Goal: Task Accomplishment & Management: Manage account settings

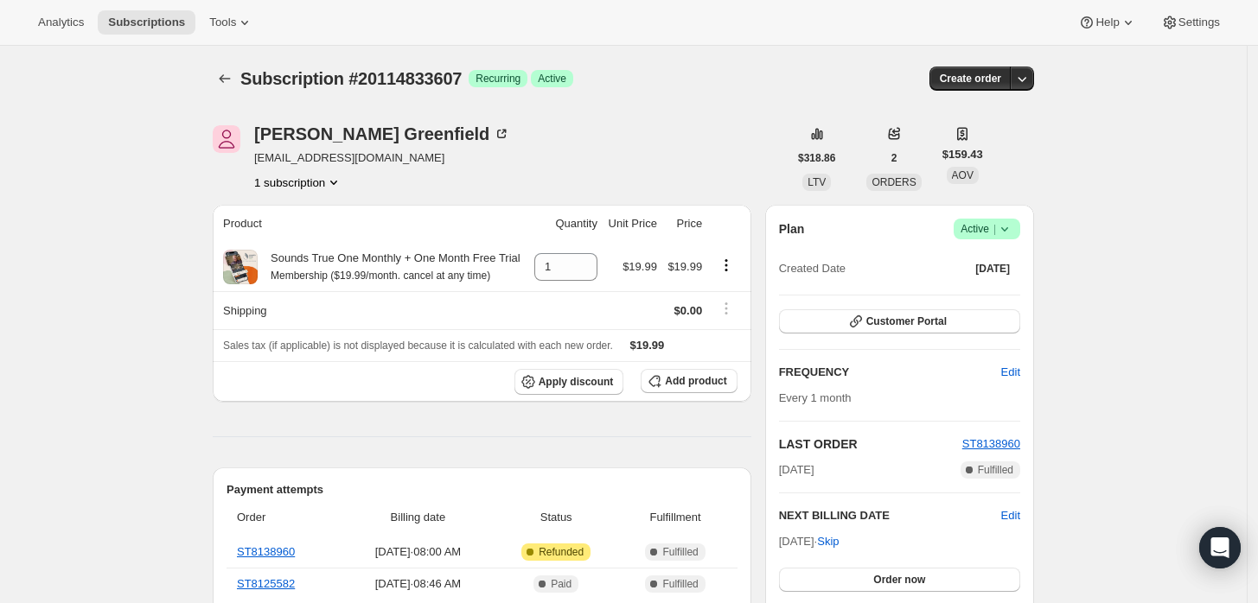
drag, startPoint x: 1017, startPoint y: 213, endPoint x: 1010, endPoint y: 239, distance: 26.8
click at [1016, 214] on div "Plan Success Active | Created Date Sep 7, 2025 Customer Portal FREQUENCY Edit E…" at bounding box center [899, 428] width 269 height 447
click at [1010, 239] on span "Success Active |" at bounding box center [986, 229] width 67 height 21
click at [983, 285] on span "Cancel subscription" at bounding box center [993, 291] width 98 height 13
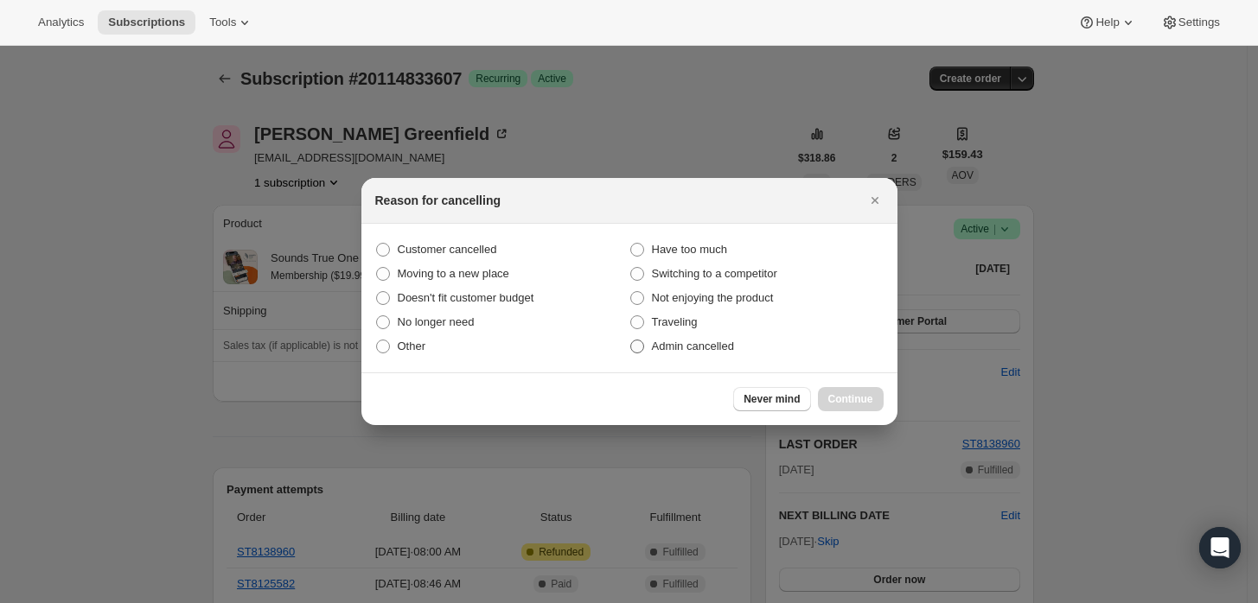
click at [724, 353] on span "Admin cancelled" at bounding box center [693, 346] width 82 height 13
click at [631, 341] on input "Admin cancelled" at bounding box center [630, 340] width 1 height 1
radio input "true"
click at [840, 395] on span "Continue" at bounding box center [850, 399] width 45 height 14
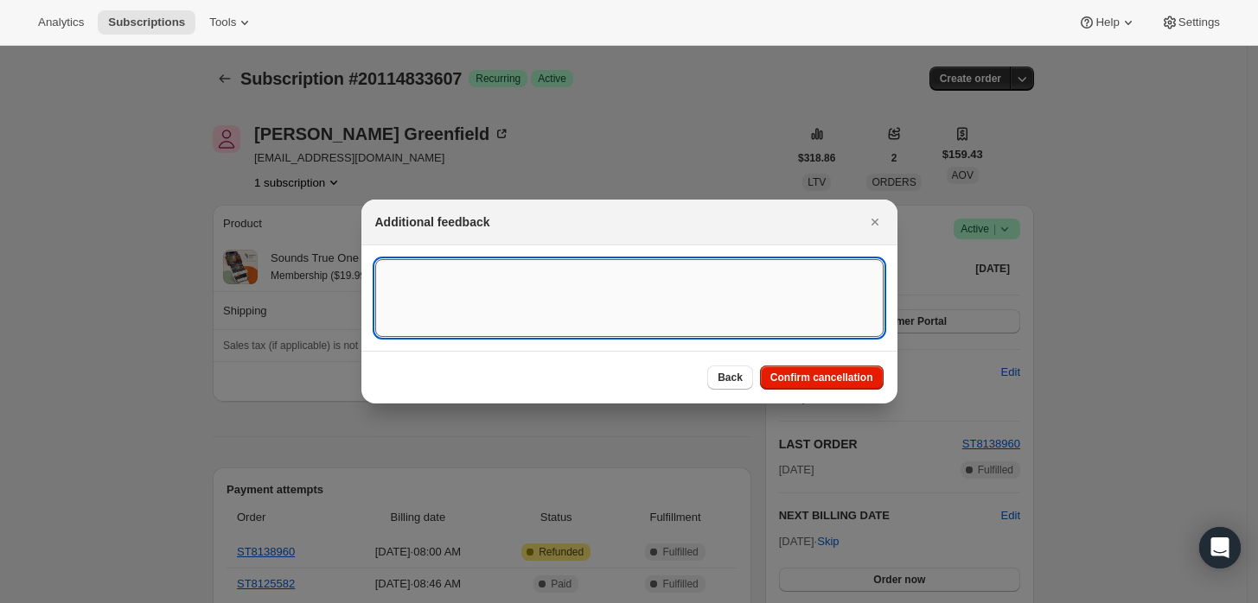
click at [603, 323] on textarea ":rbj:" at bounding box center [629, 298] width 508 height 78
type textarea "Customer requested cancellation and refund."
click at [814, 382] on span "Confirm cancellation" at bounding box center [821, 378] width 103 height 14
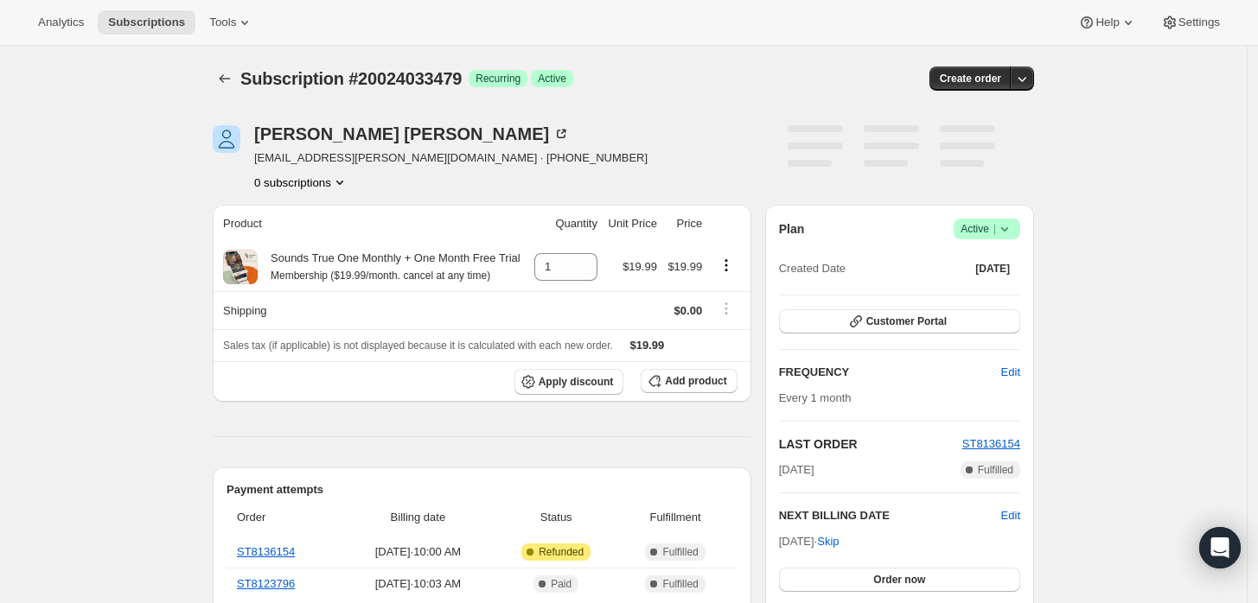
click at [1010, 227] on icon at bounding box center [1004, 228] width 17 height 17
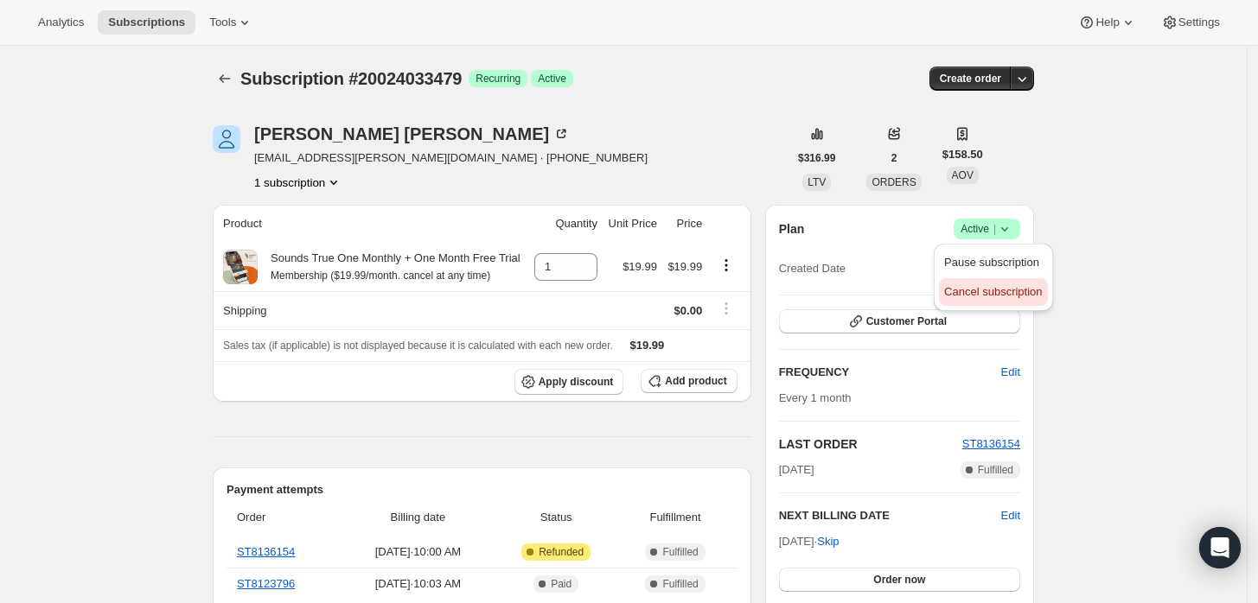
click at [977, 292] on span "Cancel subscription" at bounding box center [993, 291] width 98 height 13
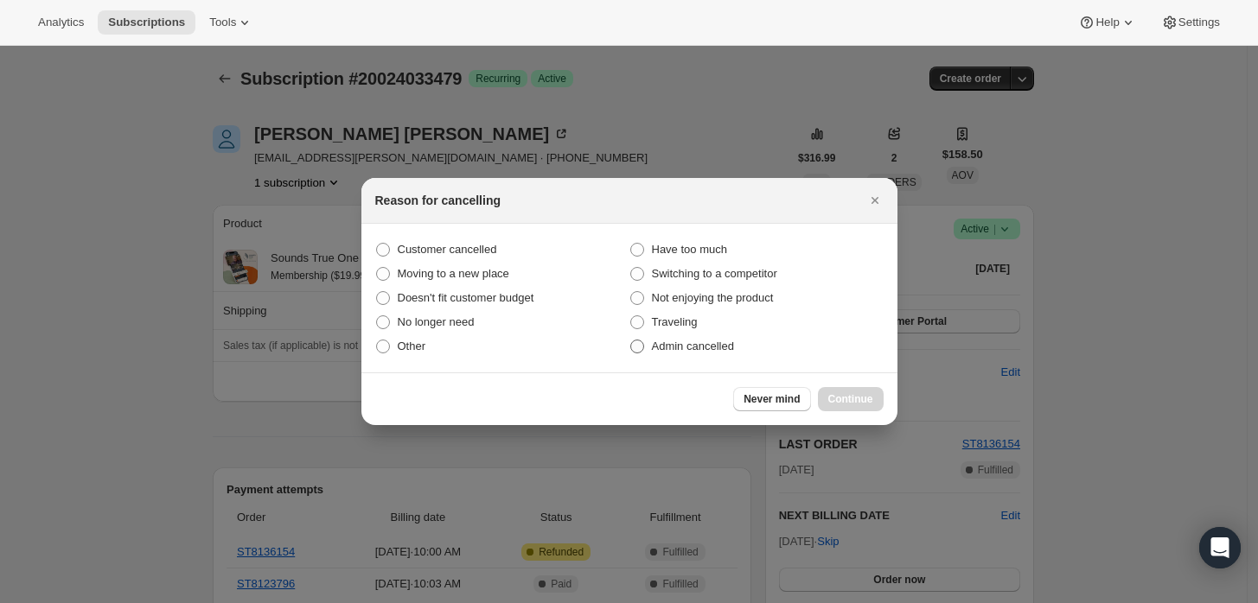
click at [708, 338] on span "Admin cancelled" at bounding box center [693, 346] width 82 height 17
click at [631, 340] on input "Admin cancelled" at bounding box center [630, 340] width 1 height 1
radio input "true"
click at [849, 396] on span "Continue" at bounding box center [850, 399] width 45 height 14
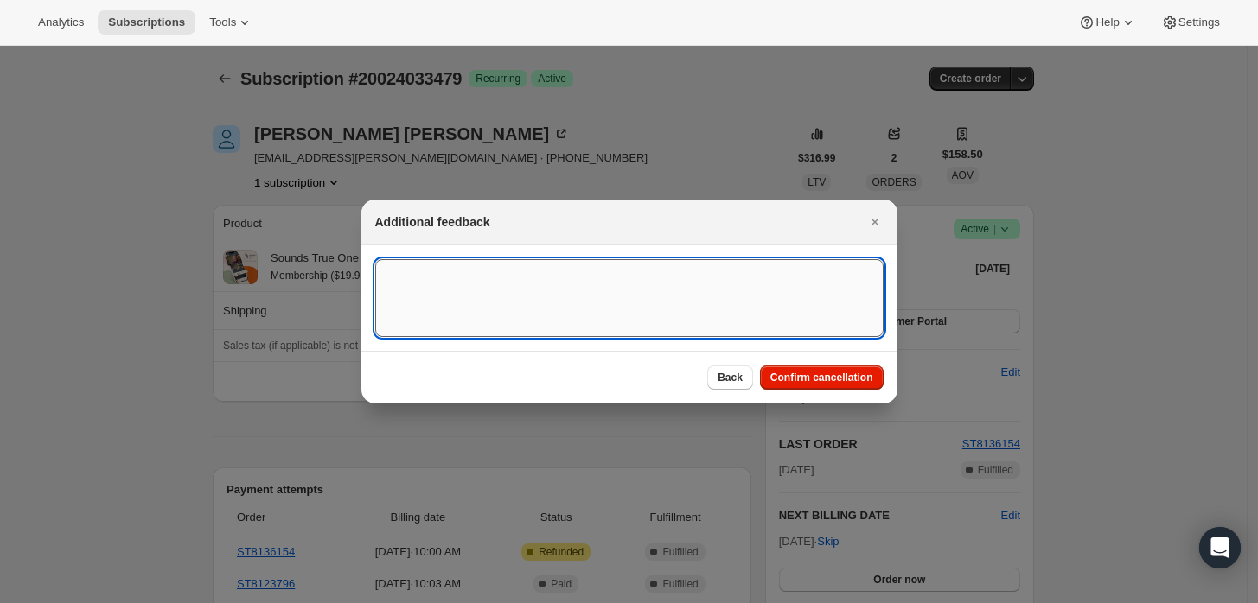
click at [696, 293] on textarea ":rbj:" at bounding box center [629, 298] width 508 height 78
type textarea "Customer requested cancellation and refund."
click at [797, 385] on button "Confirm cancellation" at bounding box center [822, 378] width 124 height 24
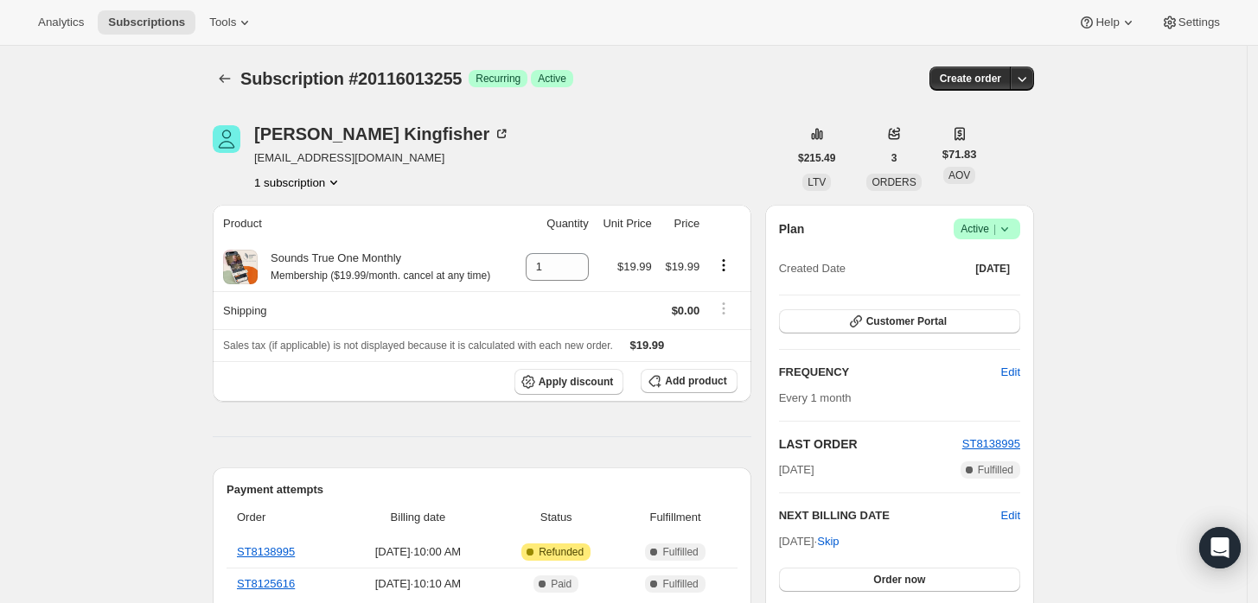
click at [1006, 228] on icon at bounding box center [1004, 229] width 7 height 4
click at [969, 288] on span "Cancel subscription" at bounding box center [993, 291] width 98 height 13
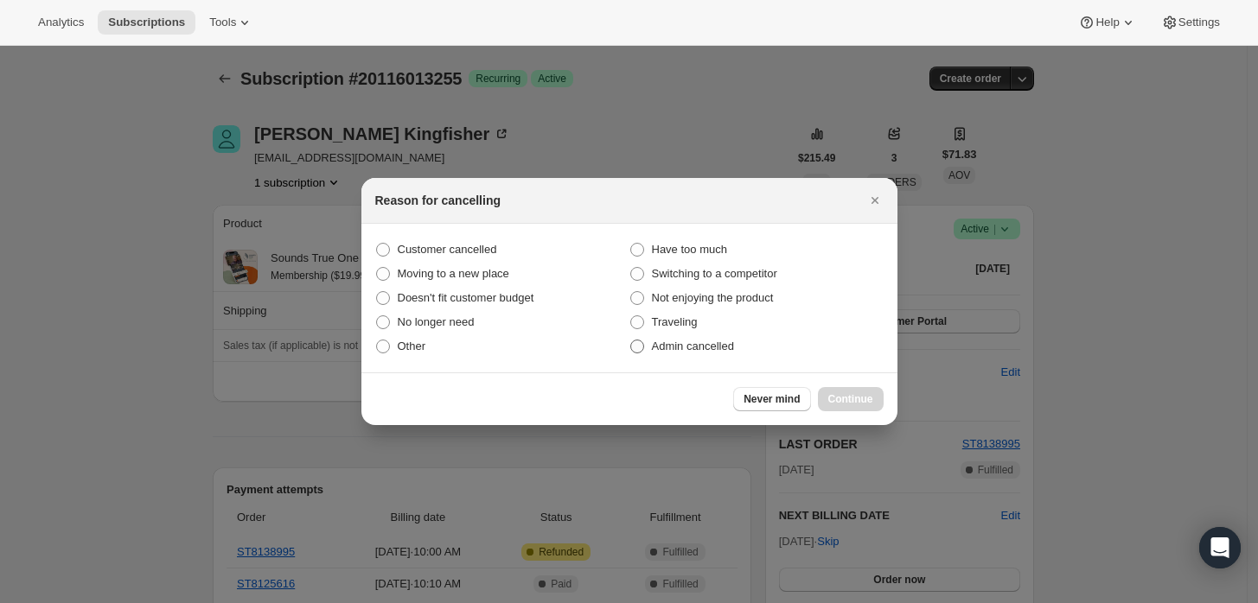
click at [669, 343] on span "Admin cancelled" at bounding box center [693, 346] width 82 height 13
click at [631, 341] on input "Admin cancelled" at bounding box center [630, 340] width 1 height 1
radio input "true"
click at [851, 396] on span "Continue" at bounding box center [850, 399] width 45 height 14
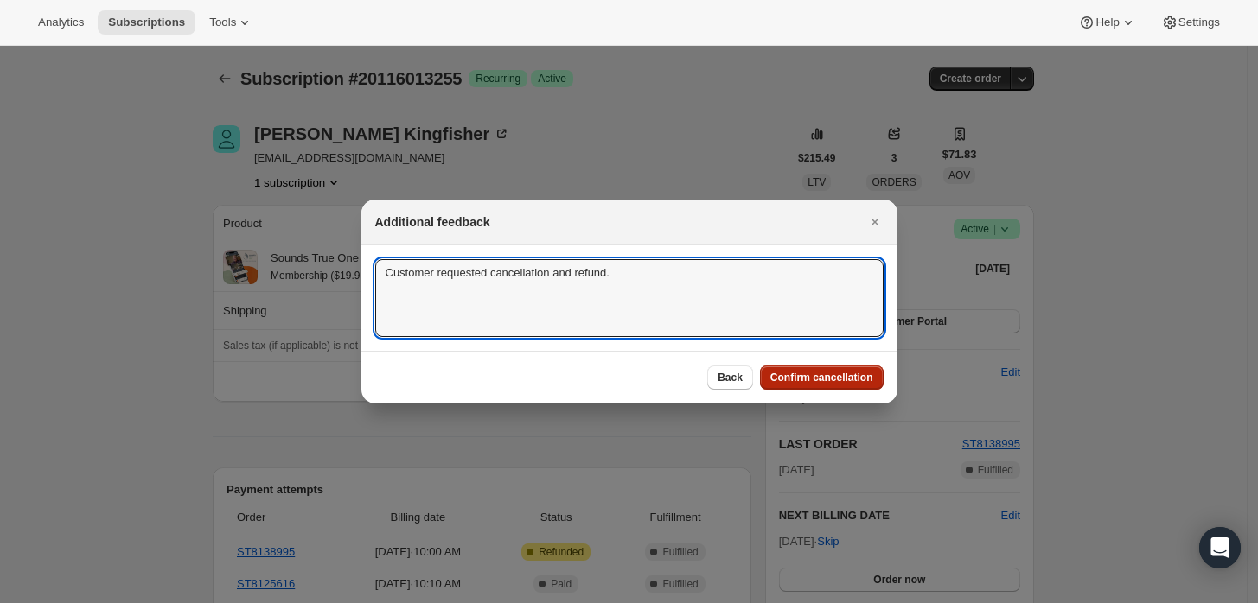
type textarea "Customer requested cancellation and refund."
click at [811, 374] on span "Confirm cancellation" at bounding box center [821, 378] width 103 height 14
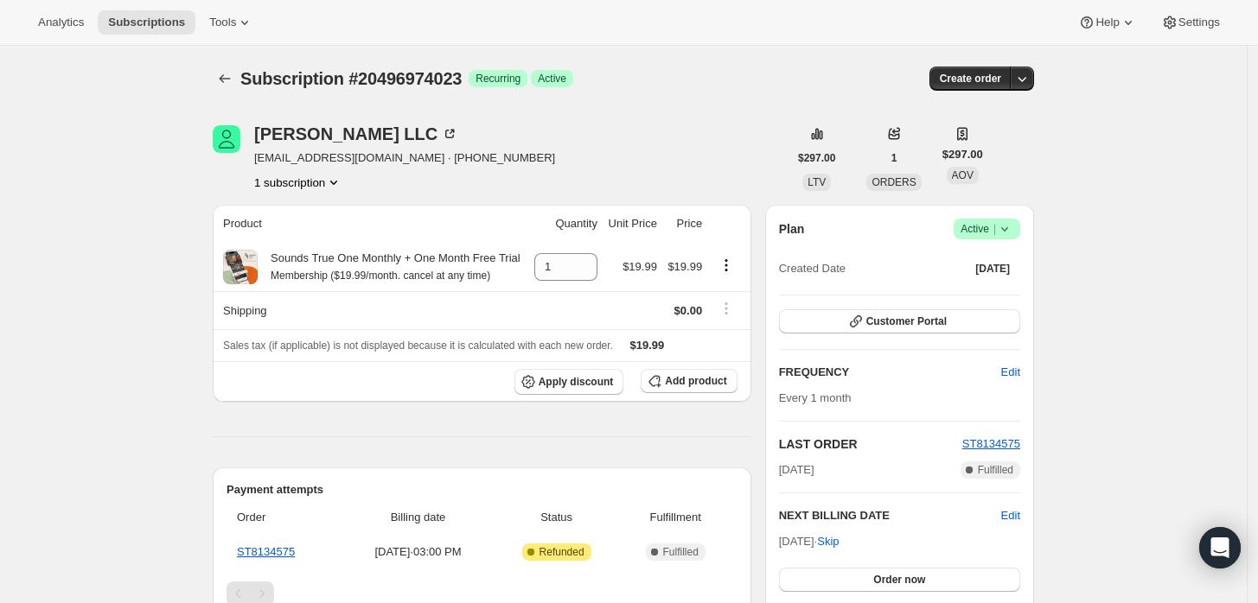
click at [1013, 235] on icon at bounding box center [1004, 228] width 17 height 17
click at [970, 295] on span "Cancel subscription" at bounding box center [993, 291] width 98 height 13
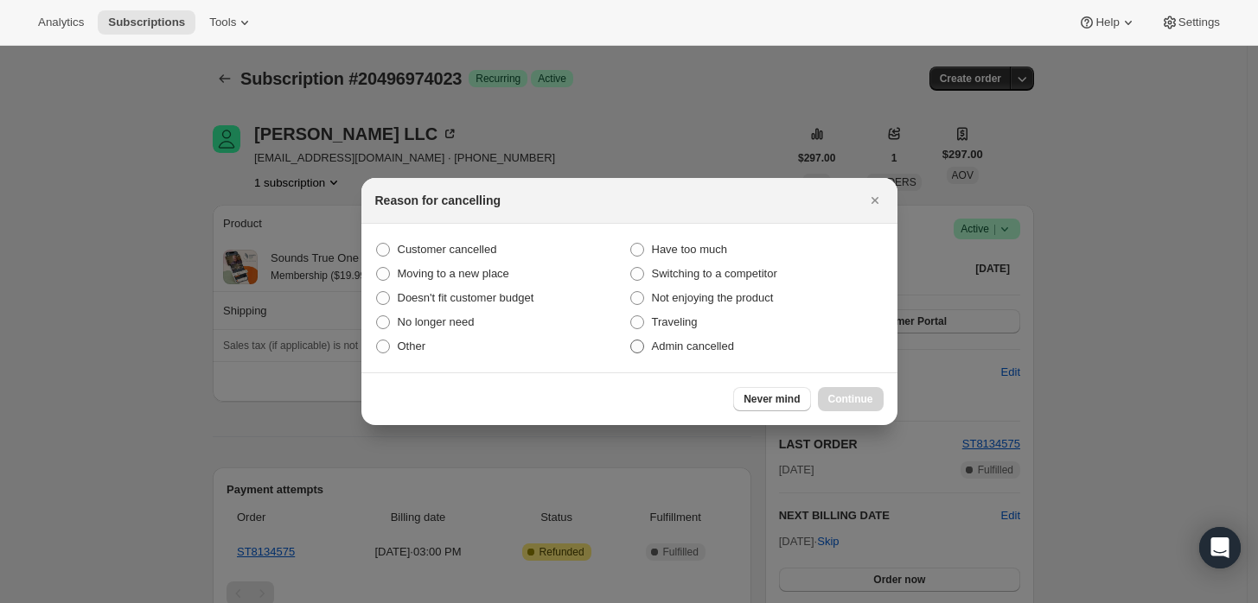
click at [746, 335] on label "Admin cancelled" at bounding box center [756, 346] width 254 height 24
click at [631, 340] on input "Admin cancelled" at bounding box center [630, 340] width 1 height 1
radio input "true"
click at [847, 393] on span "Continue" at bounding box center [850, 399] width 45 height 14
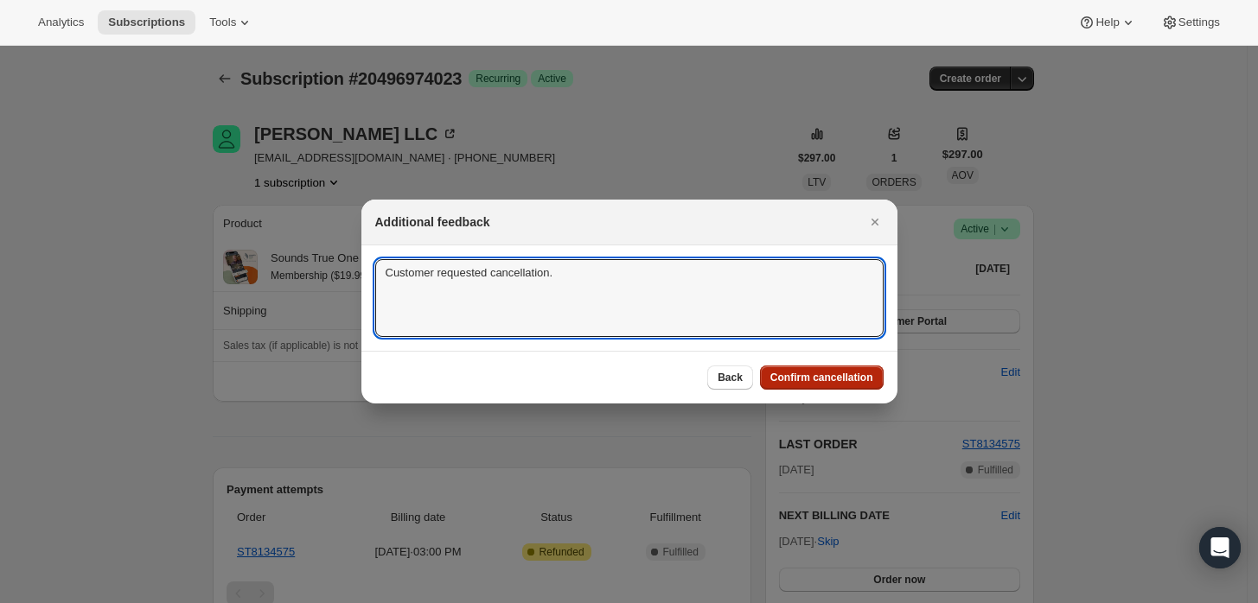
type textarea "Customer requested cancellation."
click at [809, 368] on button "Confirm cancellation" at bounding box center [822, 378] width 124 height 24
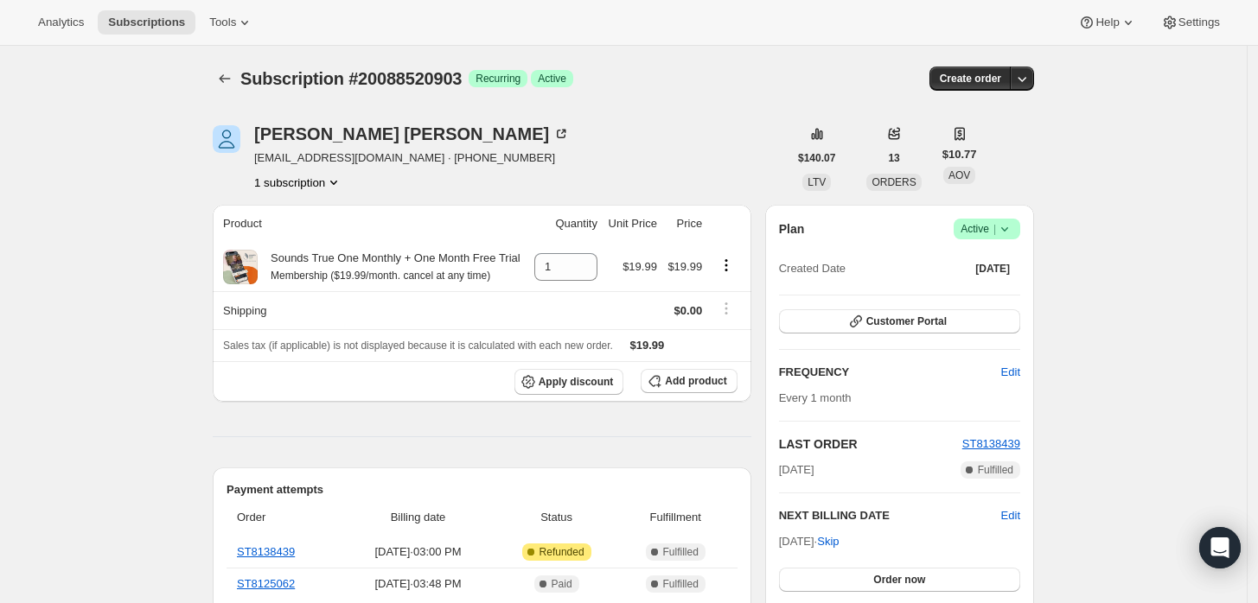
click at [1012, 235] on icon at bounding box center [1004, 228] width 17 height 17
click at [976, 285] on span "Cancel subscription" at bounding box center [993, 291] width 98 height 13
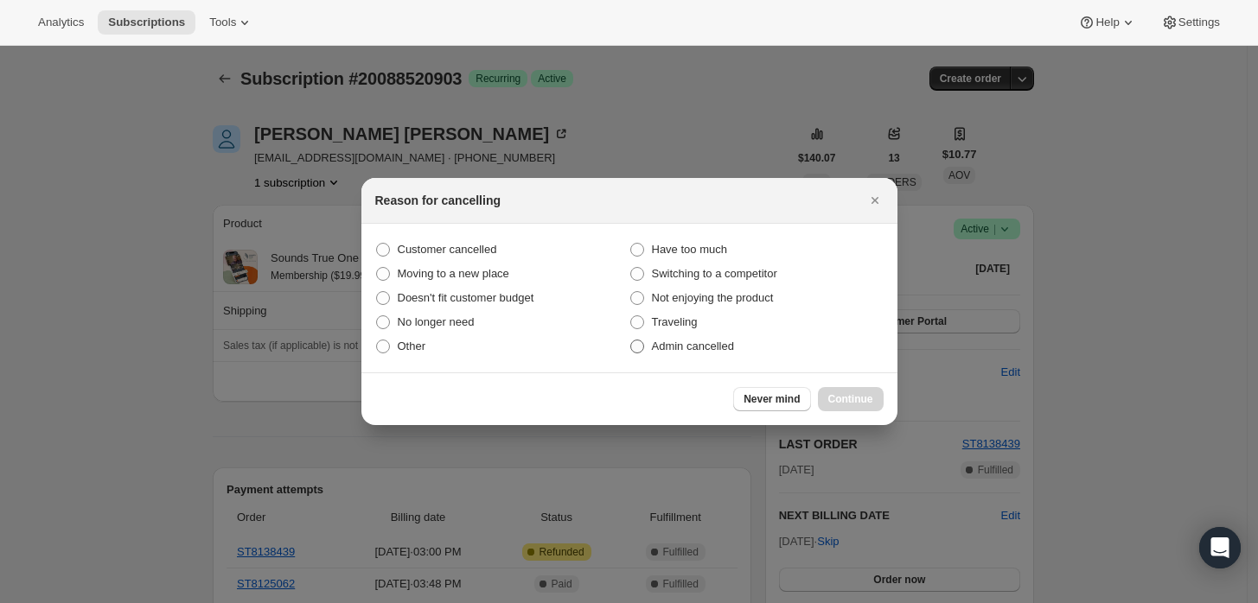
click at [670, 344] on span "Admin cancelled" at bounding box center [693, 346] width 82 height 13
click at [631, 341] on input "Admin cancelled" at bounding box center [630, 340] width 1 height 1
radio input "true"
click at [887, 417] on div "Never mind Continue" at bounding box center [629, 399] width 536 height 53
drag, startPoint x: 864, startPoint y: 403, endPoint x: 793, endPoint y: 357, distance: 84.4
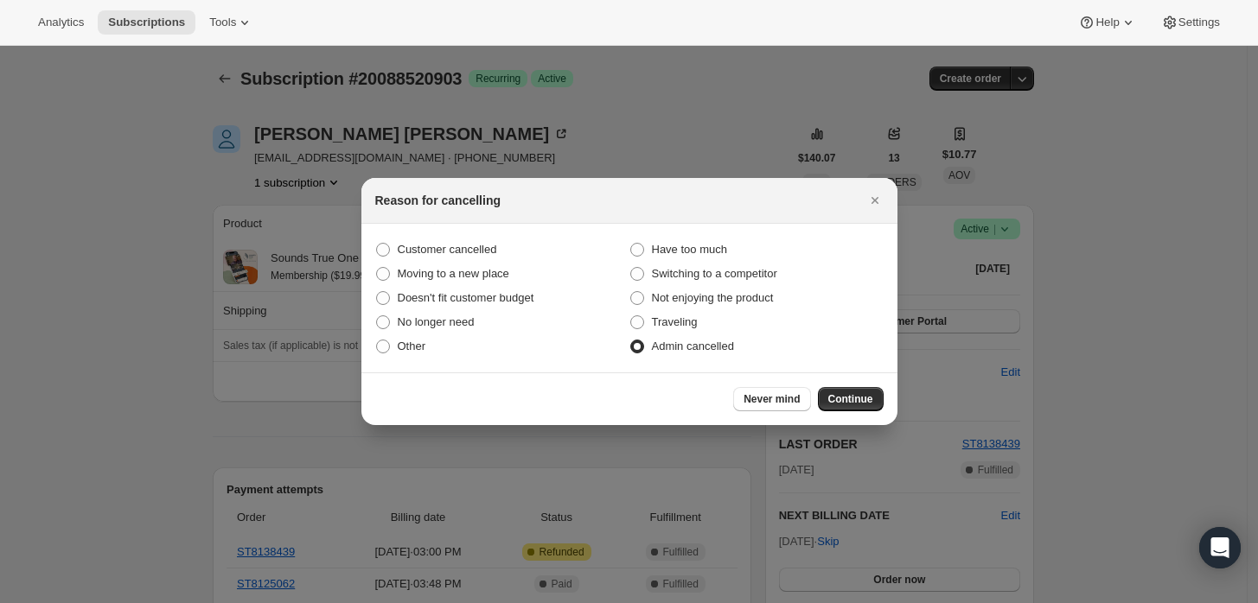
click at [863, 403] on span "Continue" at bounding box center [850, 399] width 45 height 14
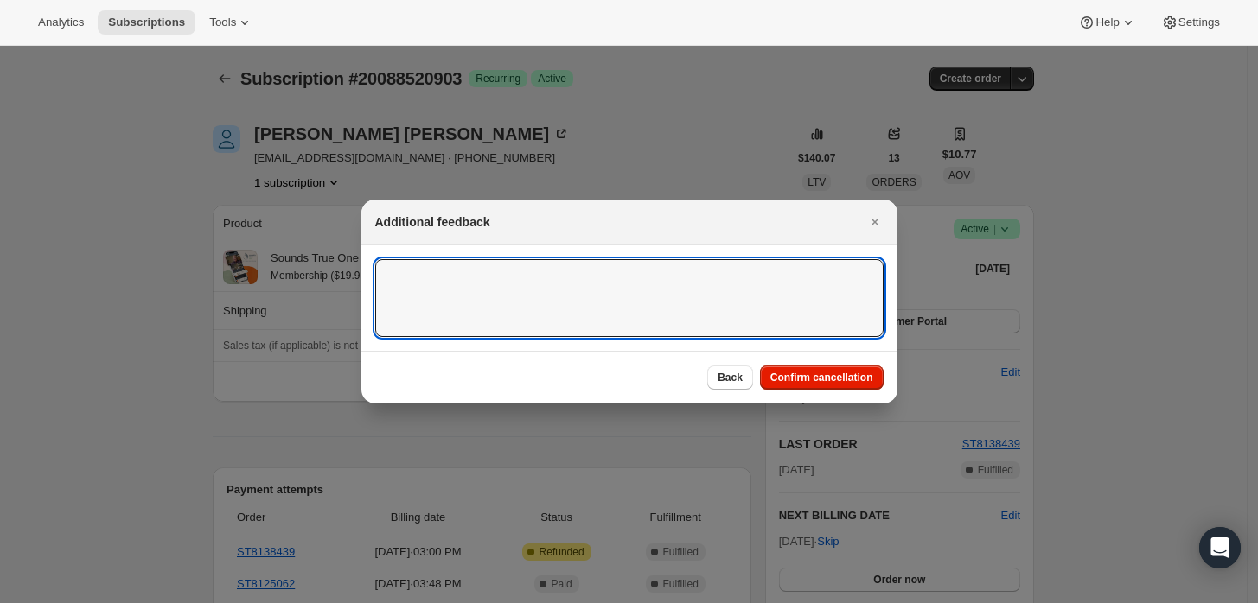
click at [711, 299] on textarea ":rbj:" at bounding box center [629, 298] width 508 height 78
type textarea "Customer requested cancellation and refund."
click at [796, 379] on span "Confirm cancellation" at bounding box center [821, 378] width 103 height 14
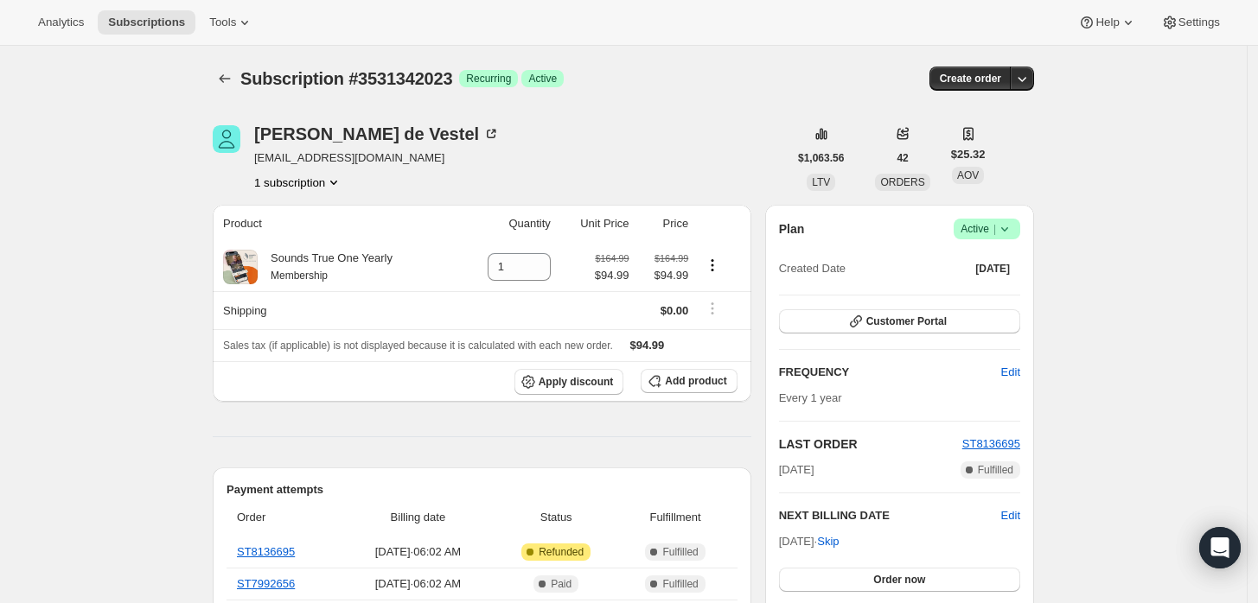
click at [1016, 237] on span "Success Active |" at bounding box center [986, 229] width 67 height 21
click at [996, 290] on span "Cancel subscription" at bounding box center [993, 291] width 98 height 13
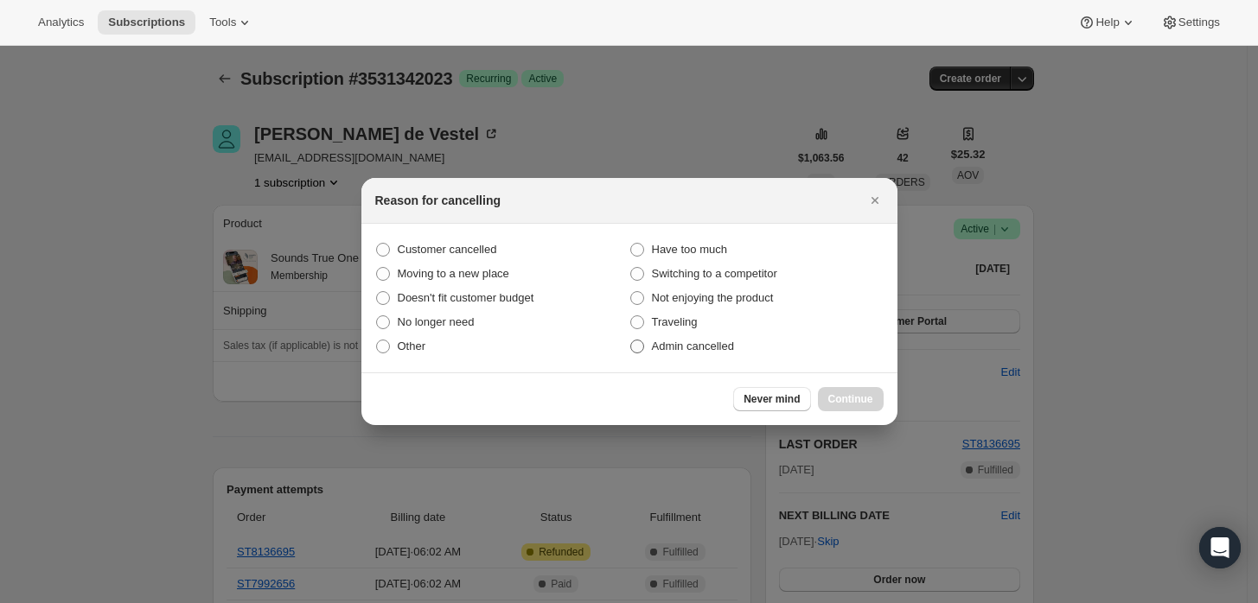
click at [714, 357] on label "Admin cancelled" at bounding box center [756, 346] width 254 height 24
click at [631, 341] on input "Admin cancelled" at bounding box center [630, 340] width 1 height 1
radio input "true"
click at [843, 389] on button "Continue" at bounding box center [851, 399] width 66 height 24
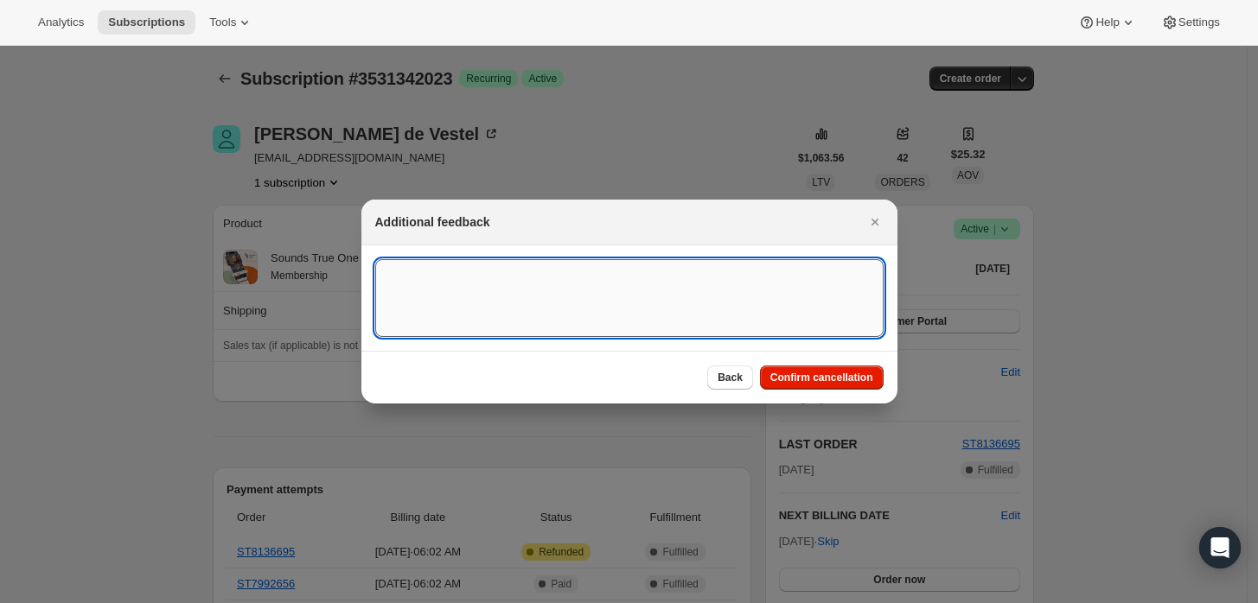
click at [717, 315] on textarea ":rbk:" at bounding box center [629, 298] width 508 height 78
type textarea "customer requested cancellation and refund."
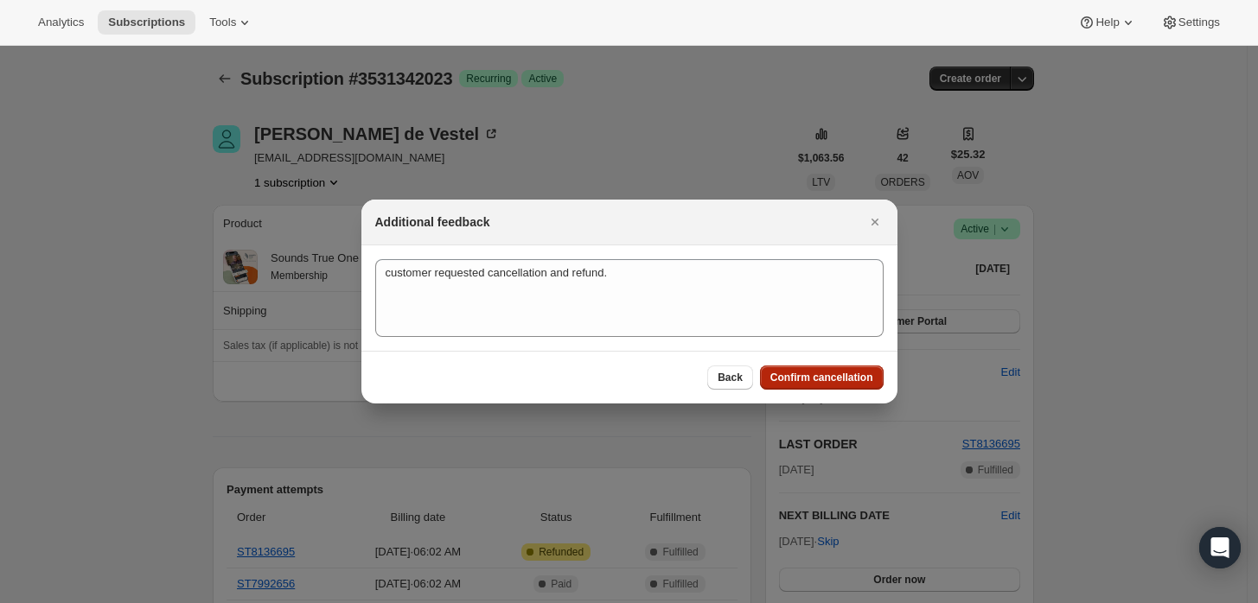
click at [785, 372] on span "Confirm cancellation" at bounding box center [821, 378] width 103 height 14
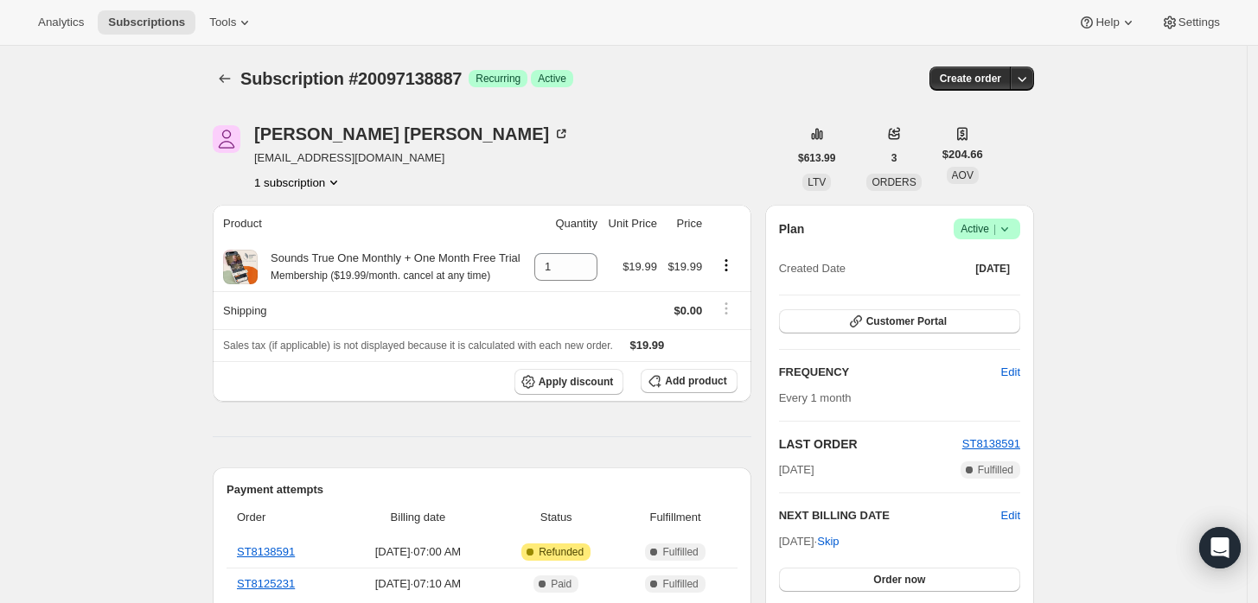
click at [1006, 230] on icon at bounding box center [1004, 228] width 17 height 17
click at [971, 296] on span "Cancel subscription" at bounding box center [993, 291] width 98 height 13
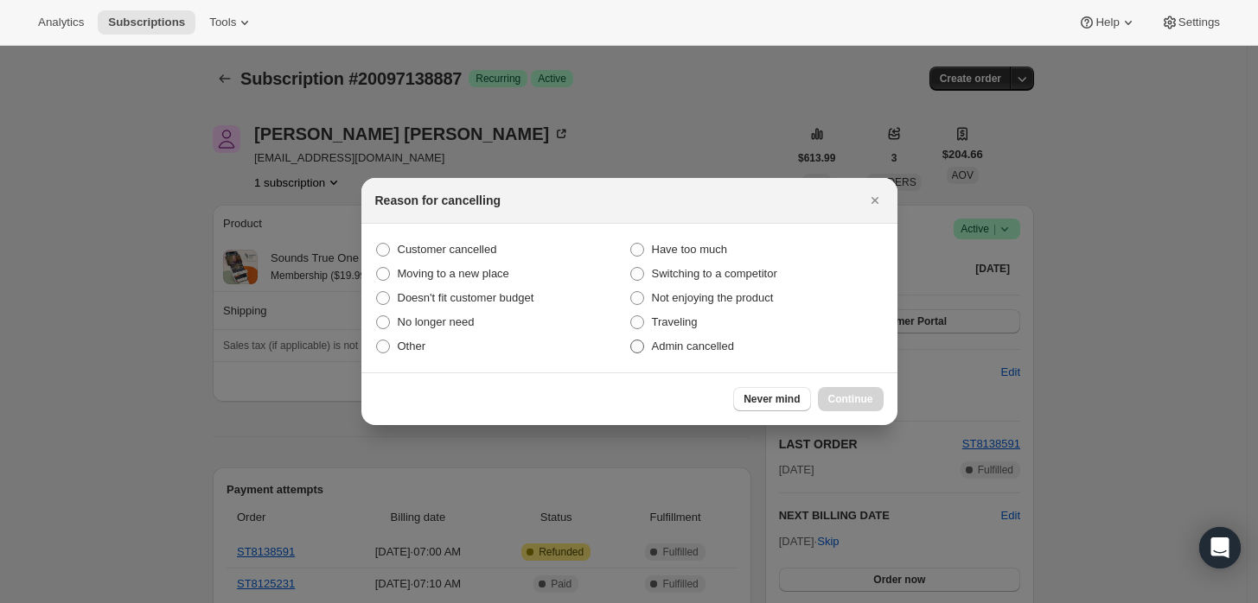
click at [705, 341] on span "Admin cancelled" at bounding box center [693, 346] width 82 height 13
click at [631, 341] on input "Admin cancelled" at bounding box center [630, 340] width 1 height 1
radio input "true"
drag, startPoint x: 831, startPoint y: 393, endPoint x: 786, endPoint y: 347, distance: 64.8
click at [831, 394] on span "Continue" at bounding box center [850, 399] width 45 height 14
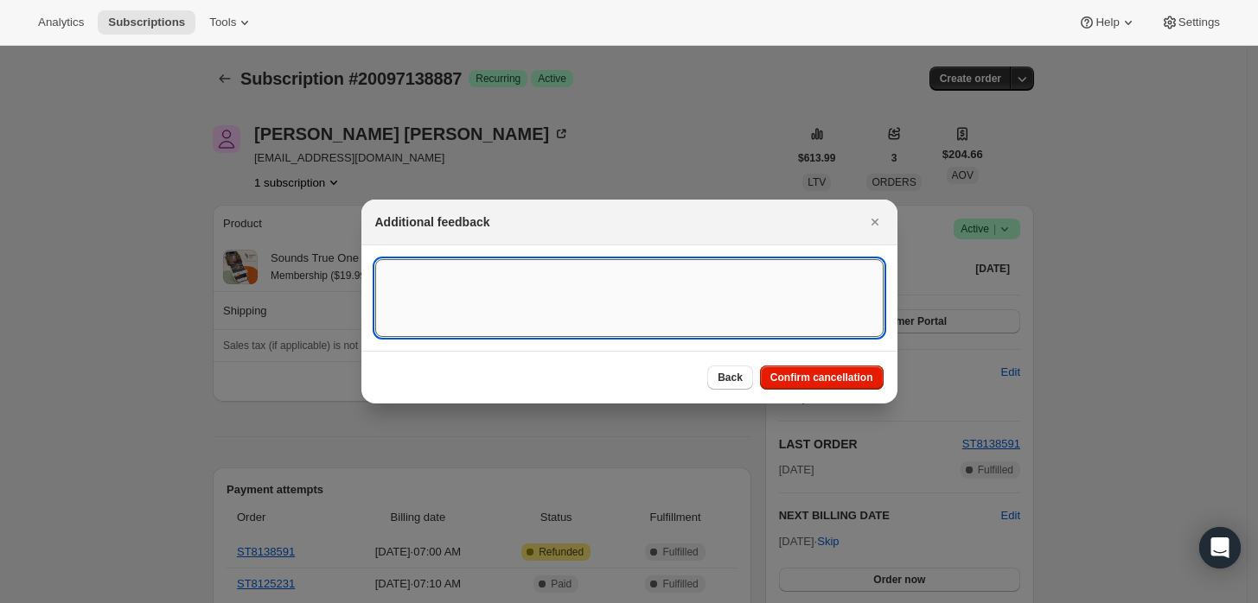
drag, startPoint x: 786, startPoint y: 347, endPoint x: 727, endPoint y: 290, distance: 81.9
click at [727, 290] on textarea ":rbj:" at bounding box center [629, 298] width 508 height 78
type textarea "Customer requested cancellation and refund."
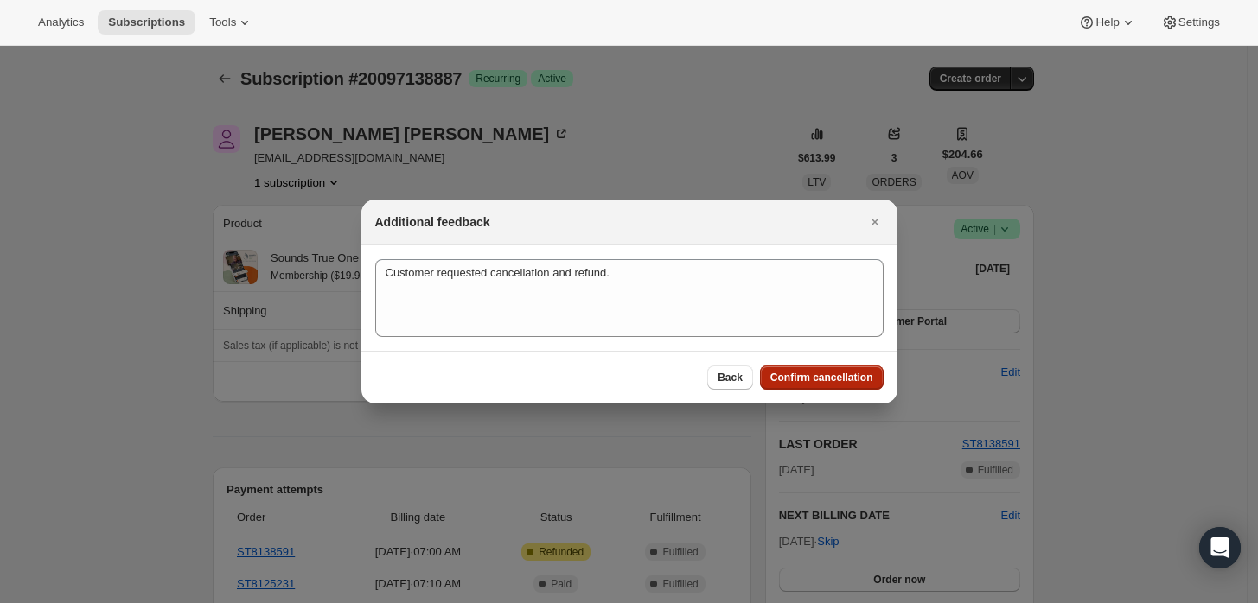
click at [808, 372] on span "Confirm cancellation" at bounding box center [821, 378] width 103 height 14
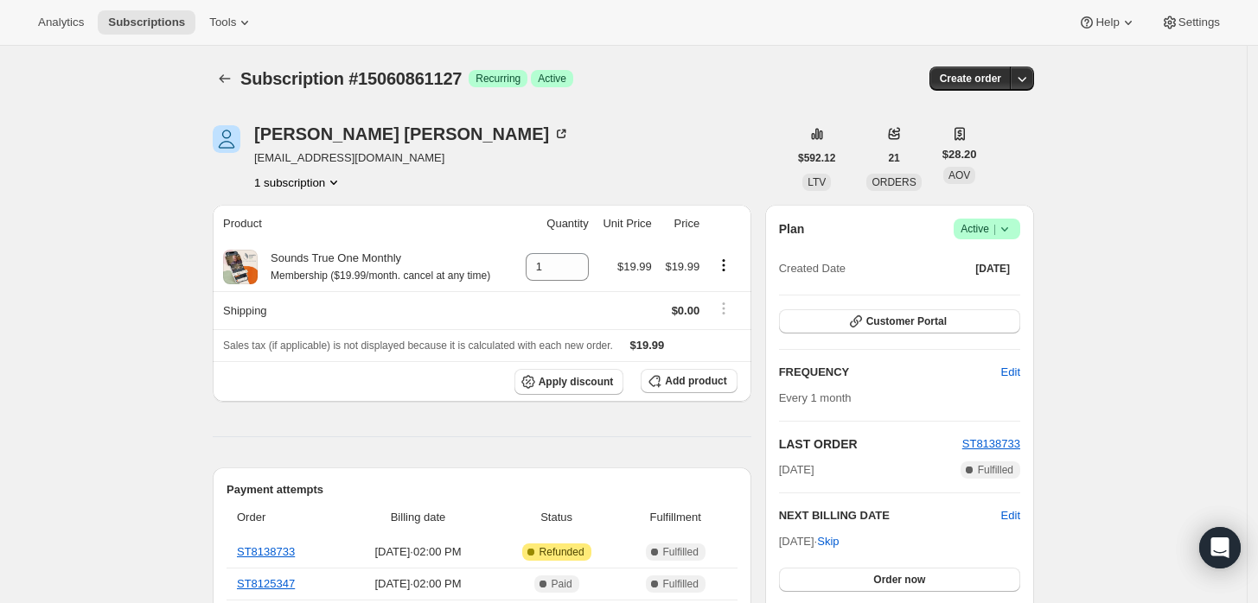
click at [1003, 235] on icon at bounding box center [1004, 228] width 17 height 17
click at [969, 295] on span "Cancel subscription" at bounding box center [993, 291] width 98 height 13
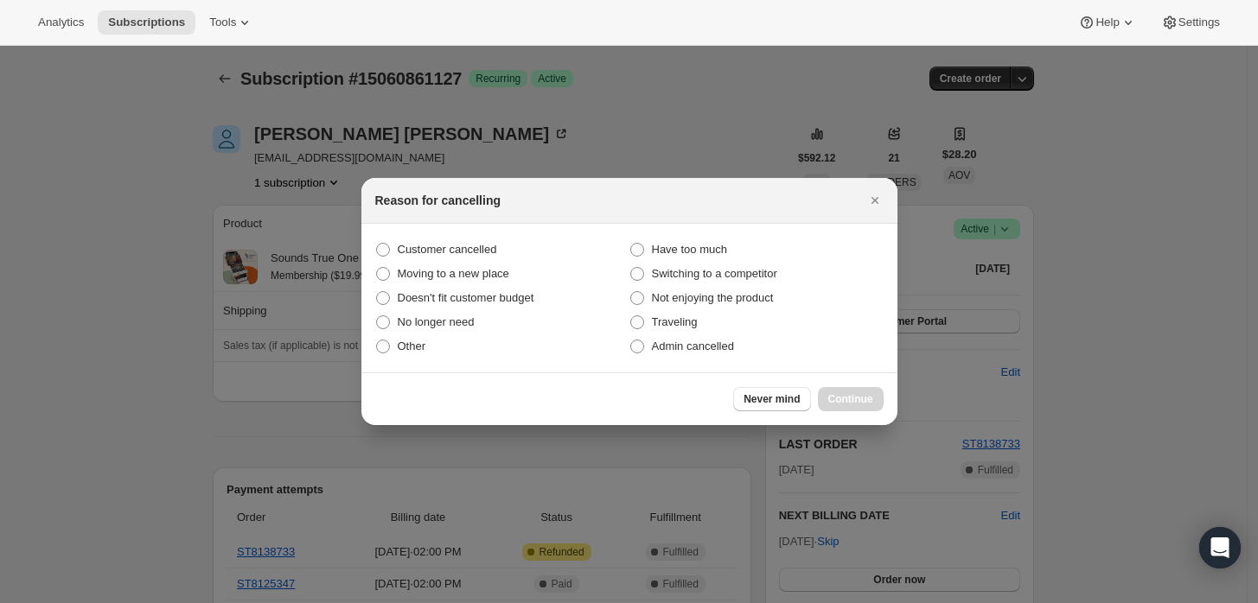
drag, startPoint x: 685, startPoint y: 347, endPoint x: 789, endPoint y: 379, distance: 109.1
click at [684, 347] on span "Admin cancelled" at bounding box center [693, 346] width 82 height 13
click at [631, 341] on input "Admin cancelled" at bounding box center [630, 340] width 1 height 1
radio input "true"
drag, startPoint x: 832, startPoint y: 394, endPoint x: 819, endPoint y: 389, distance: 14.0
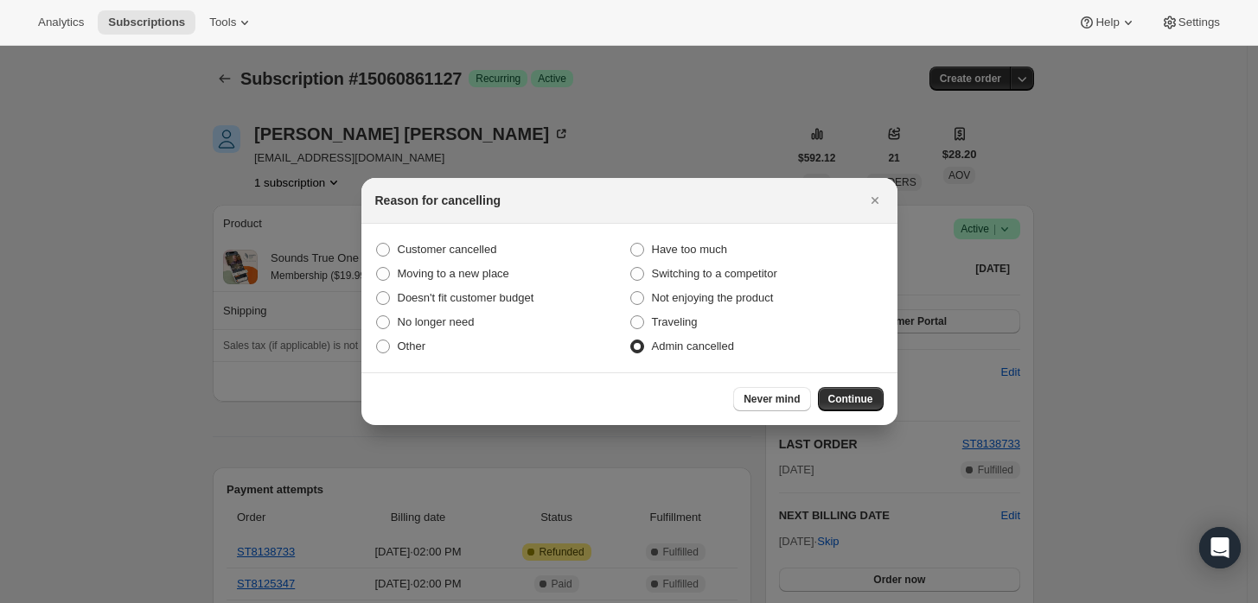
click at [833, 394] on span "Continue" at bounding box center [850, 399] width 45 height 14
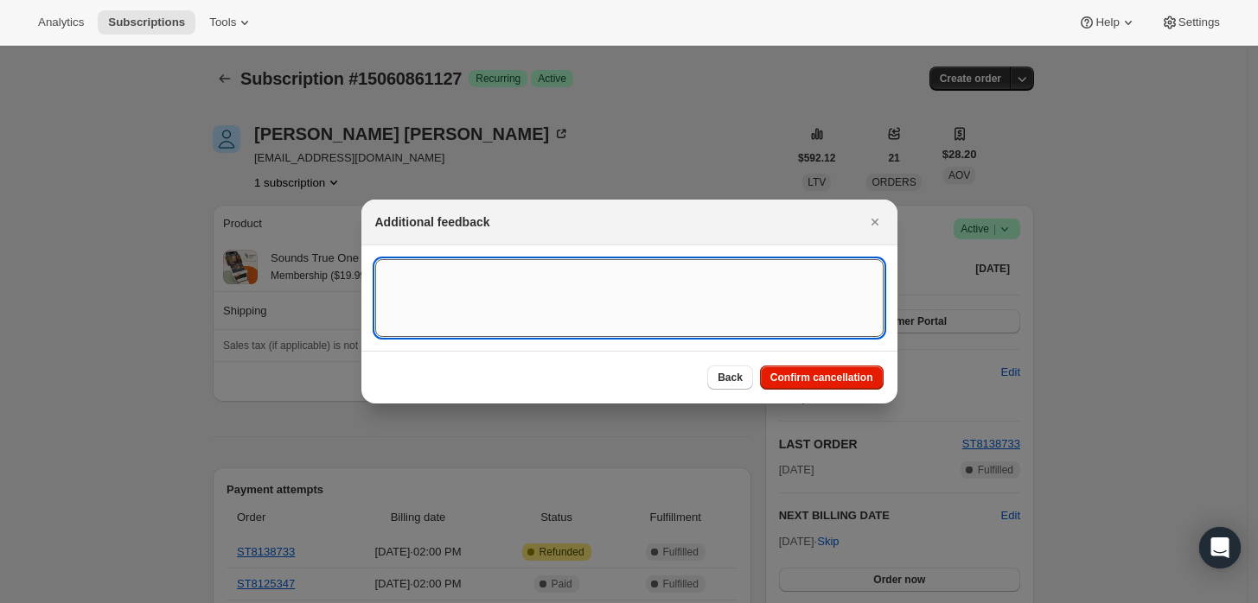
click at [717, 325] on textarea ":rbj:" at bounding box center [629, 298] width 508 height 78
type textarea "Customer requested cancellation and refund."
click at [796, 368] on button "Confirm cancellation" at bounding box center [822, 378] width 124 height 24
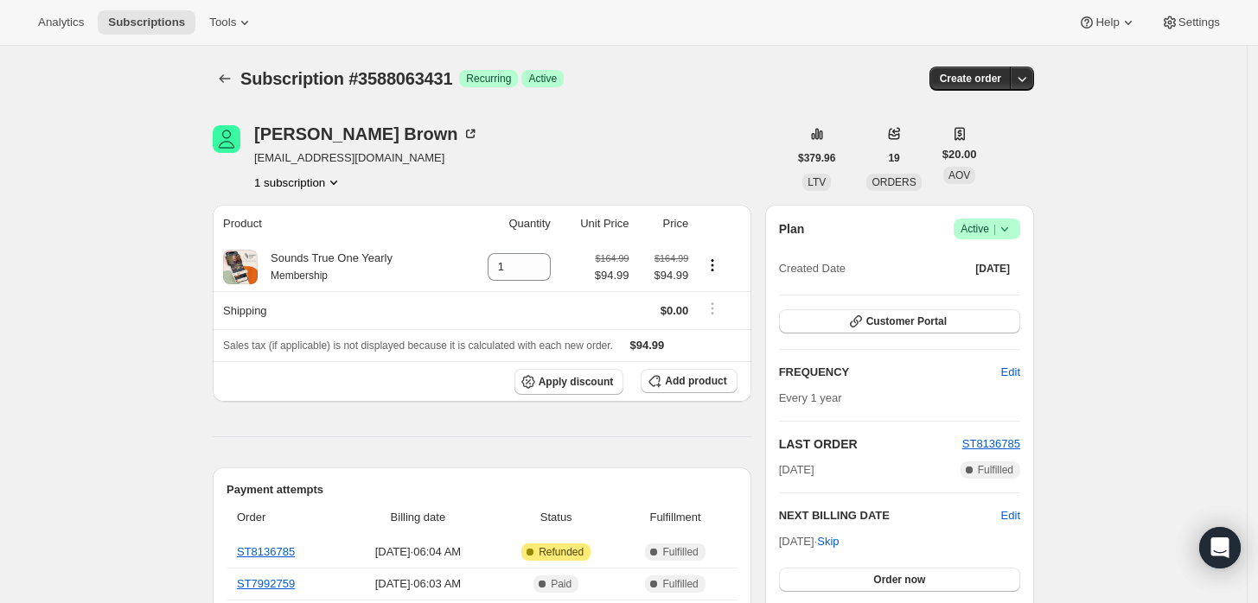
click at [1008, 229] on icon at bounding box center [1004, 229] width 7 height 4
click at [966, 298] on span "Cancel subscription" at bounding box center [993, 291] width 98 height 13
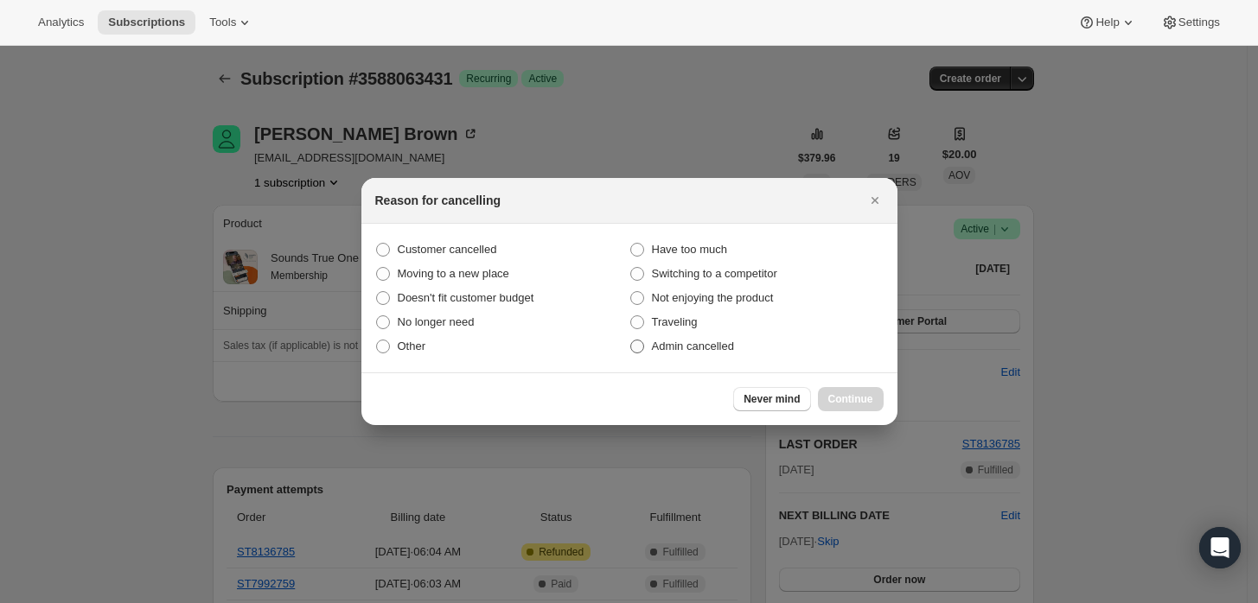
click at [673, 356] on label "Admin cancelled" at bounding box center [756, 346] width 254 height 24
click at [631, 341] on input "Admin cancelled" at bounding box center [630, 340] width 1 height 1
radio input "true"
drag, startPoint x: 839, startPoint y: 396, endPoint x: 807, endPoint y: 351, distance: 55.2
click at [839, 395] on span "Continue" at bounding box center [850, 399] width 45 height 14
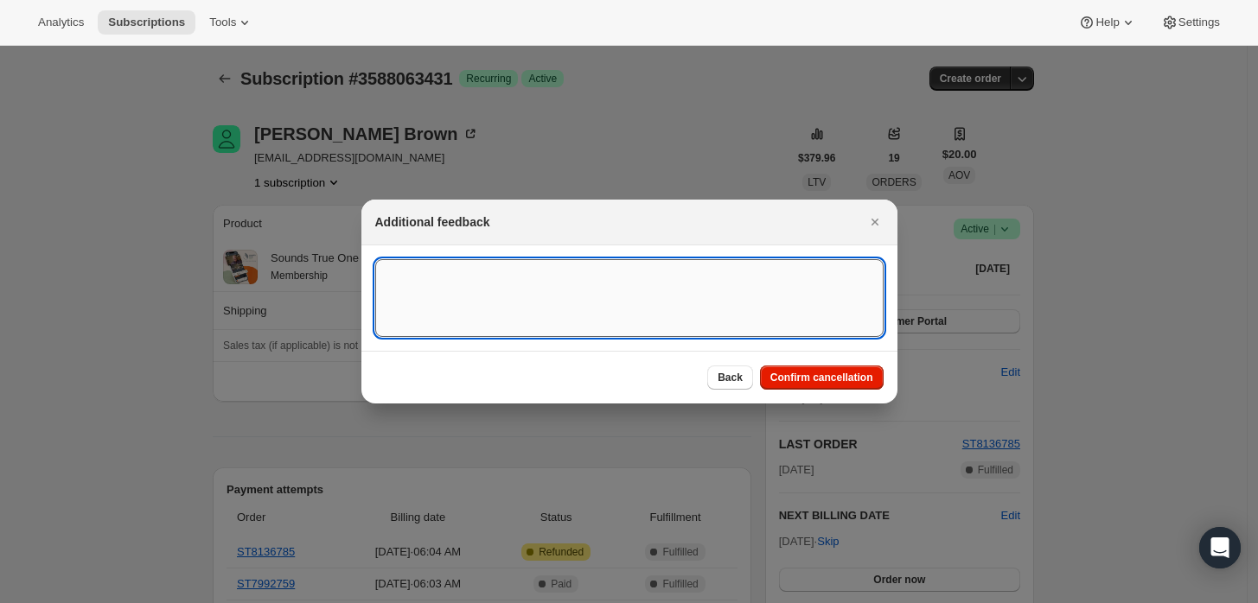
click at [748, 299] on textarea ":rbk:" at bounding box center [629, 298] width 508 height 78
type textarea "Customer requested cancellation and refund."
click at [777, 368] on button "Confirm cancellation" at bounding box center [822, 378] width 124 height 24
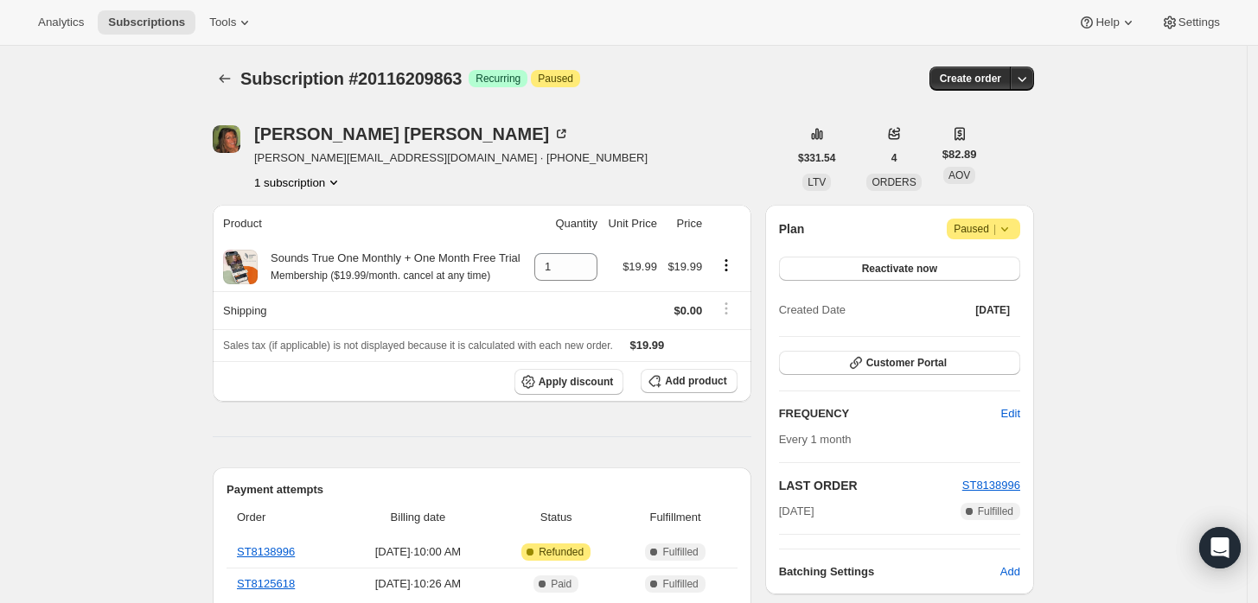
click at [1013, 221] on icon at bounding box center [1004, 228] width 17 height 17
